Goal: Information Seeking & Learning: Find specific fact

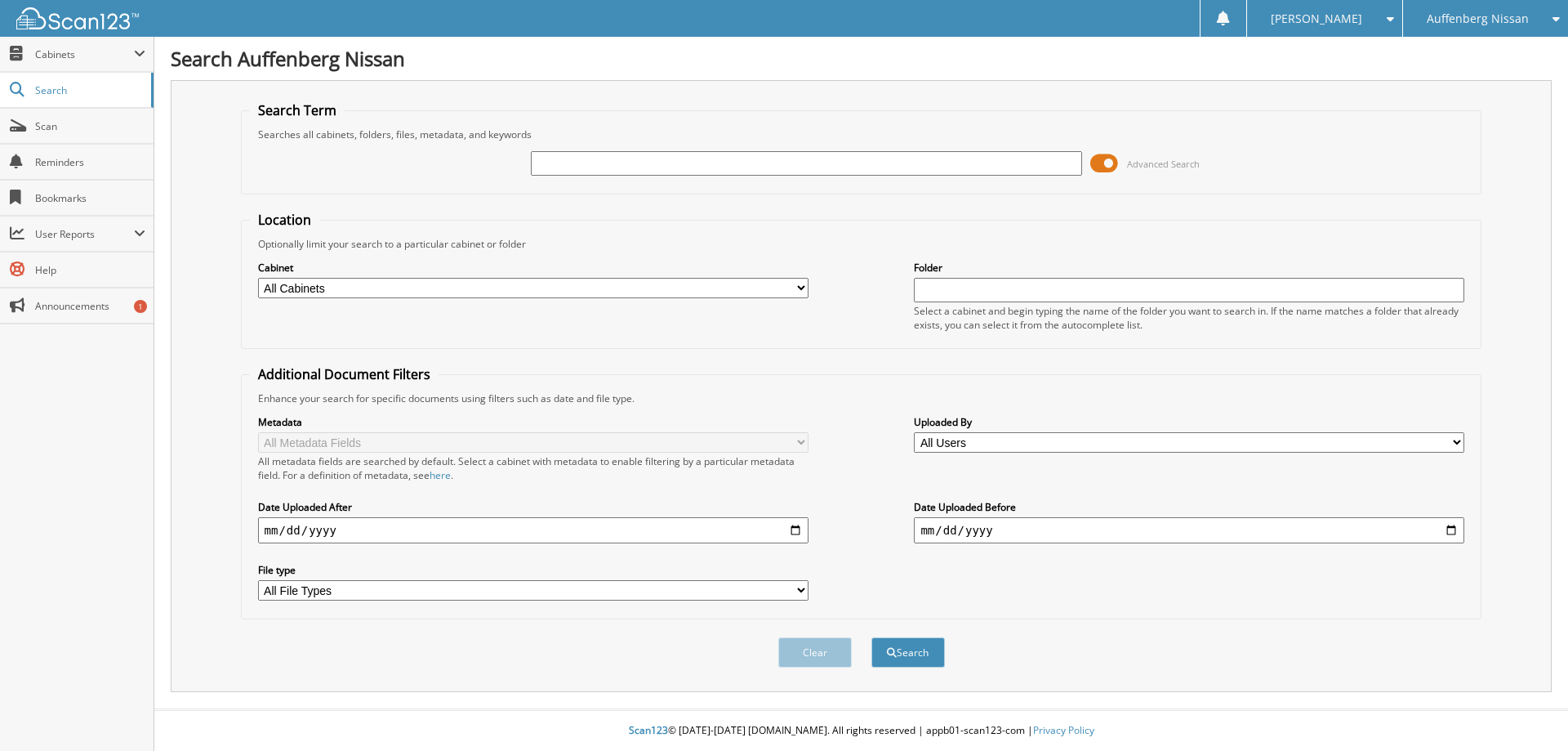
click at [570, 166] on input "text" at bounding box center [806, 164] width 550 height 25
type input "[PERSON_NAME]"
click at [803, 286] on select "All Cabinets 2013 AND OLDER CAR DEALS - NEW 2013 AND OLDER CAR DEALS - ... 2014…" at bounding box center [534, 288] width 550 height 20
click at [791, 251] on div "Cabinet All Cabinets 2013 AND OLDER CAR DEALS - NEW 2013 AND OLDER CAR DEALS - …" at bounding box center [862, 296] width 1224 height 89
click at [794, 525] on input "date" at bounding box center [534, 530] width 550 height 26
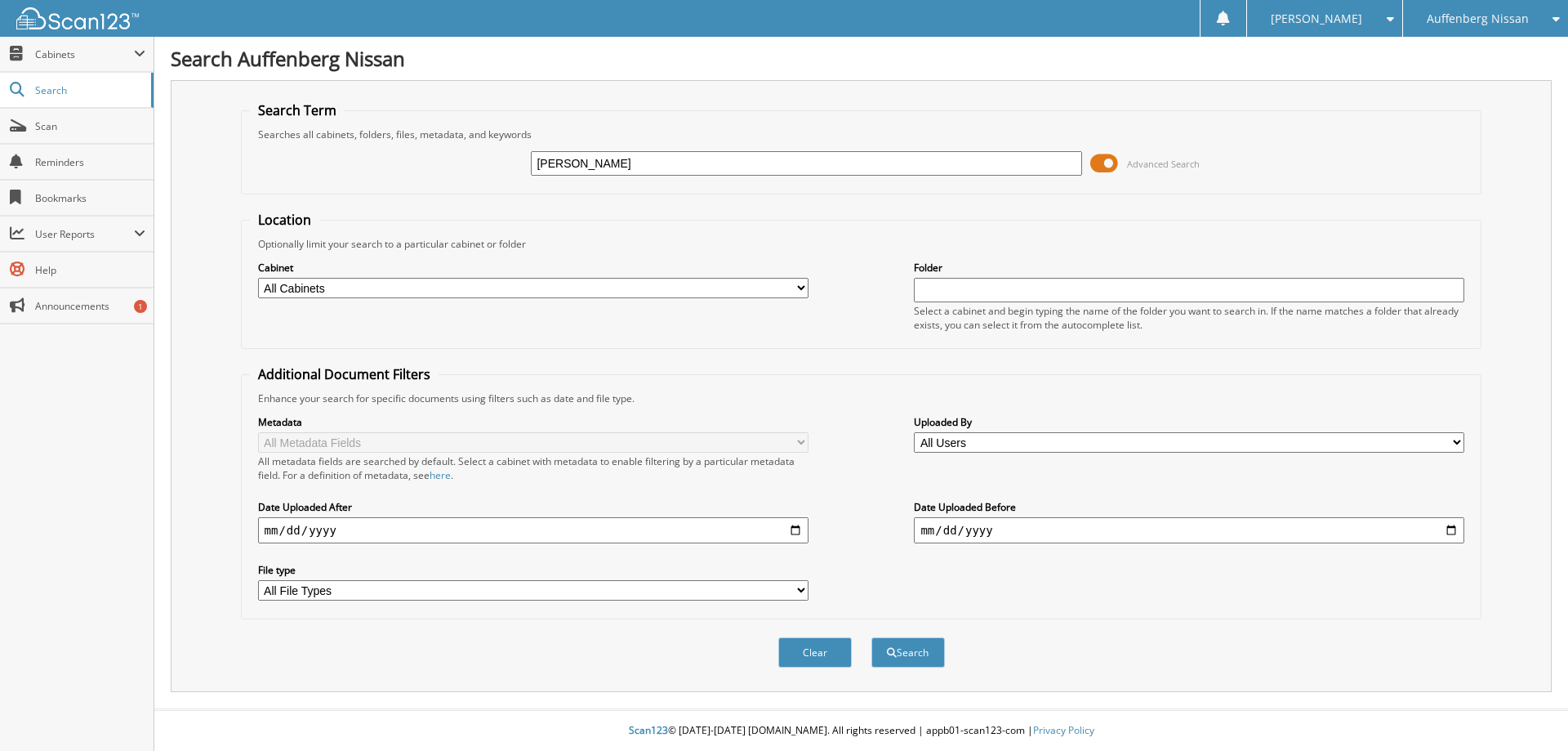
type input "[DATE]"
click at [894, 656] on span "submit" at bounding box center [892, 653] width 10 height 10
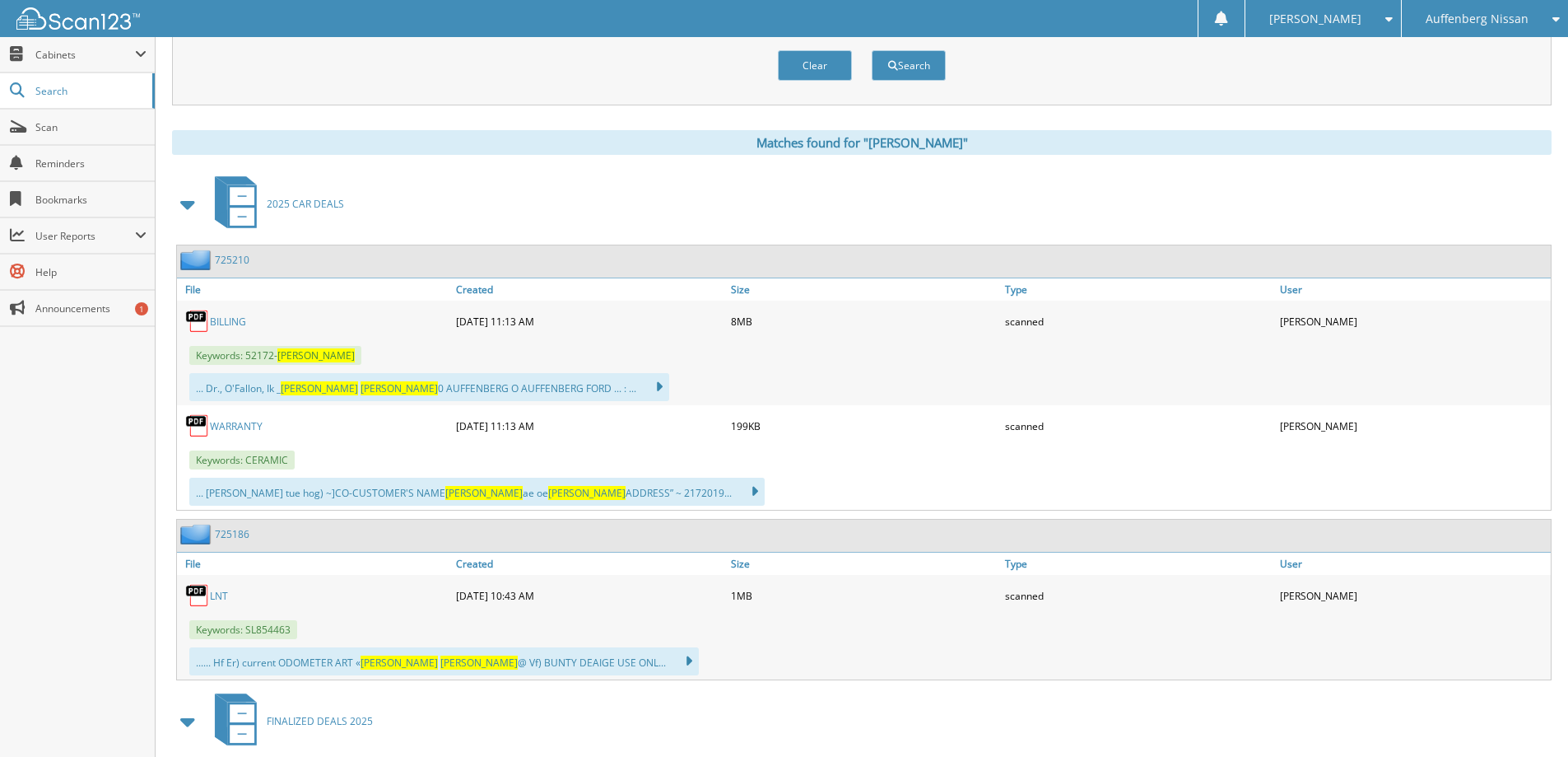
scroll to position [768, 0]
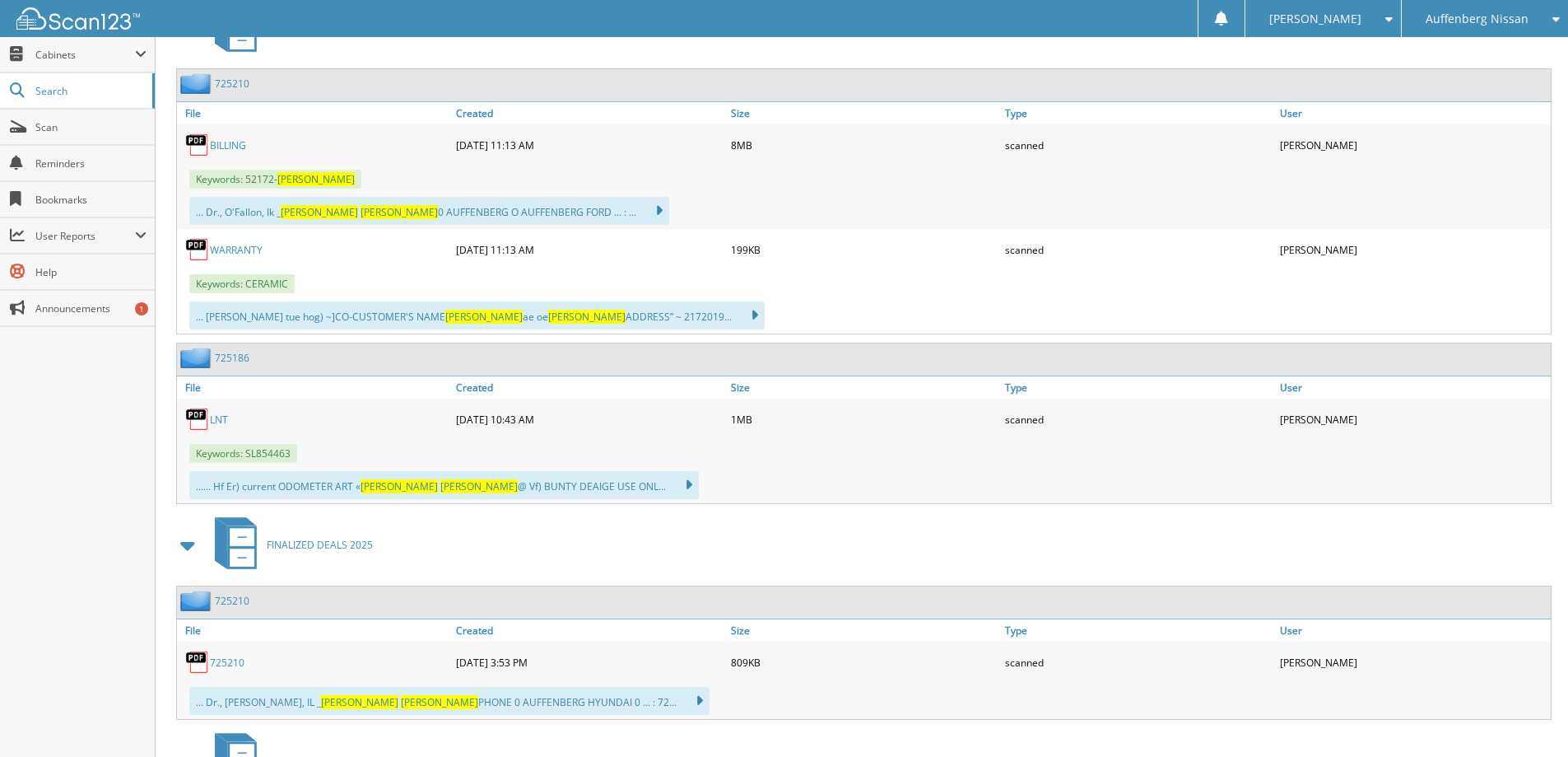
click at [214, 418] on link "LNT" at bounding box center [219, 419] width 18 height 14
click at [193, 415] on img at bounding box center [197, 419] width 25 height 25
click at [45, 55] on span "Cabinets" at bounding box center [85, 54] width 100 height 14
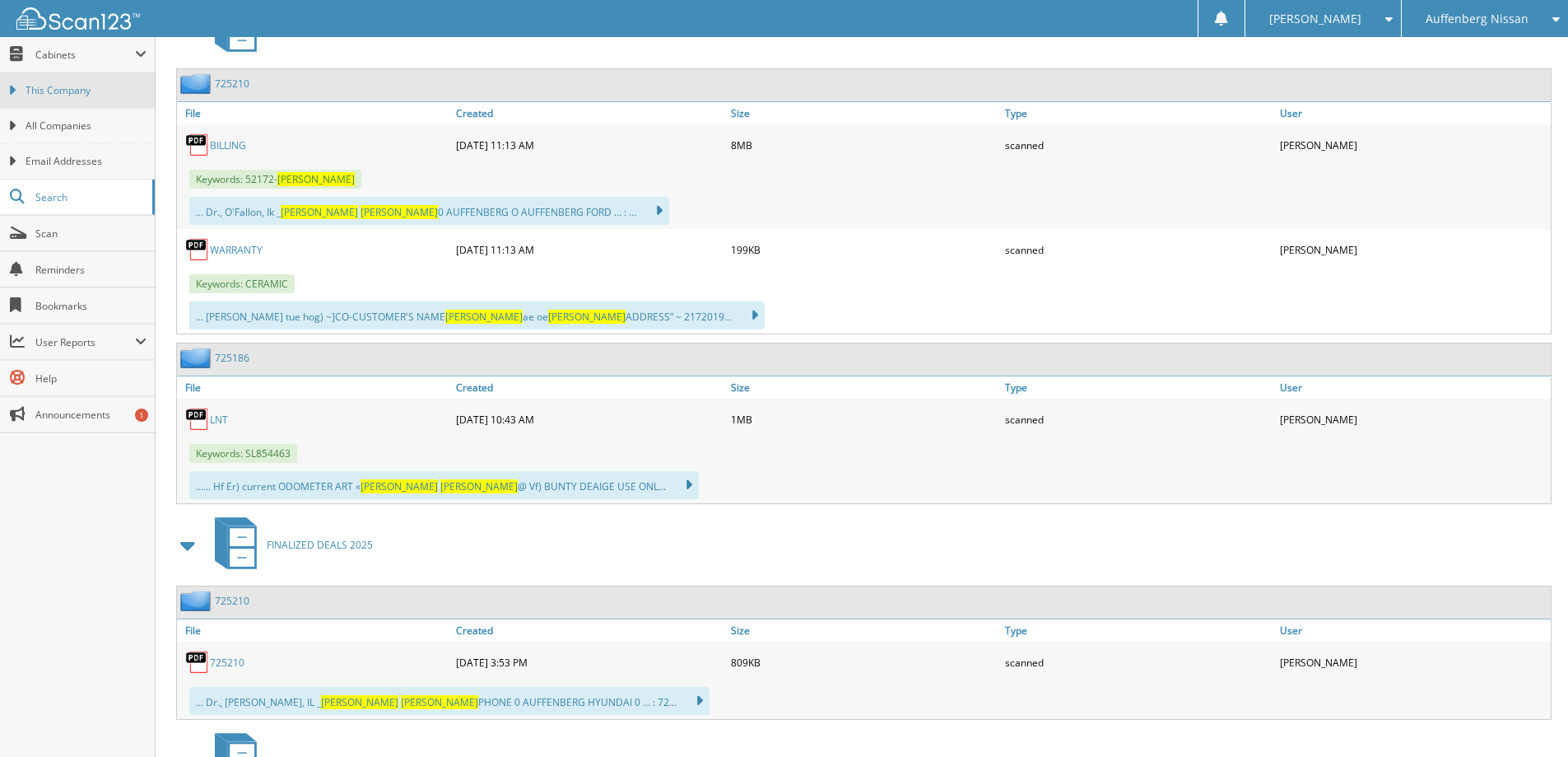
click at [47, 94] on span "This Company" at bounding box center [86, 90] width 121 height 15
